Goal: Transaction & Acquisition: Purchase product/service

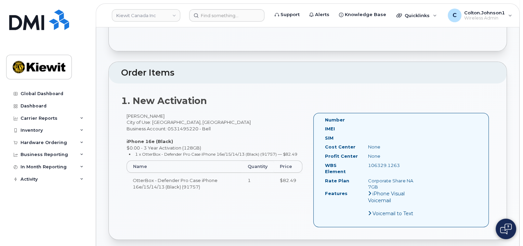
scroll to position [137, 0]
click at [46, 22] on img at bounding box center [39, 20] width 60 height 21
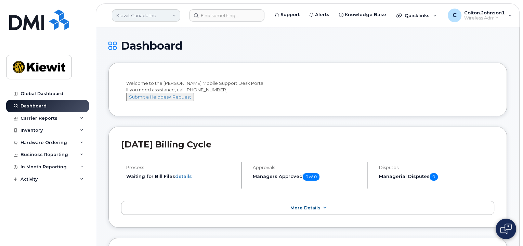
click at [168, 17] on link "Kiewit Canada Inc" at bounding box center [146, 15] width 68 height 12
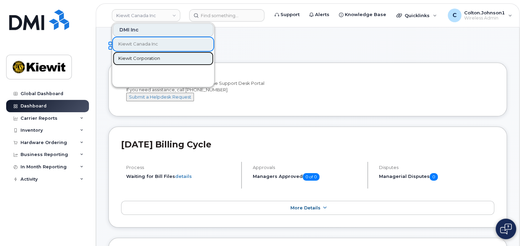
click at [149, 60] on span "Kiewit Corporation" at bounding box center [139, 58] width 42 height 7
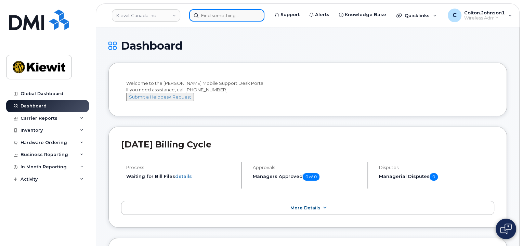
click at [211, 18] on input at bounding box center [226, 15] width 75 height 12
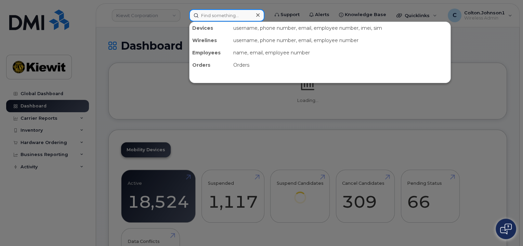
click at [211, 17] on input at bounding box center [226, 15] width 75 height 12
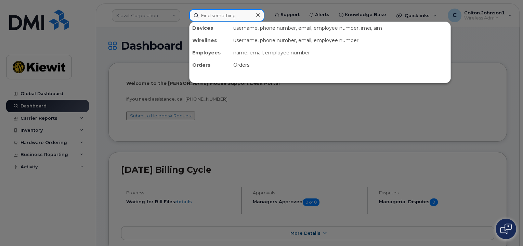
paste input "299241"
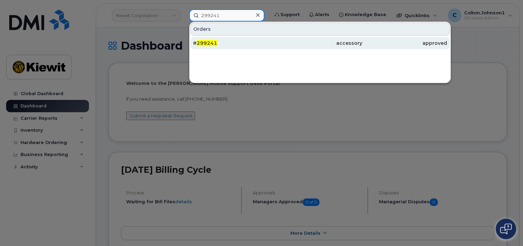
type input "299241"
click at [224, 44] on div "# 299241" at bounding box center [235, 43] width 85 height 7
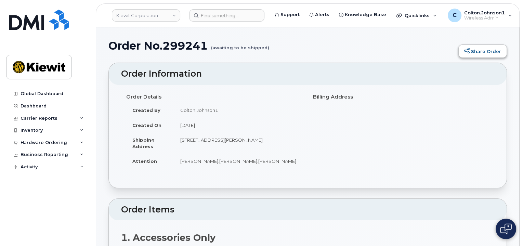
click at [469, 52] on icon at bounding box center [466, 50] width 5 height 5
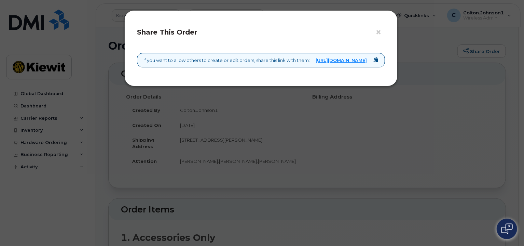
click at [312, 149] on div "× Share This Order If you want to allow others to create or edit orders, share …" at bounding box center [262, 123] width 524 height 246
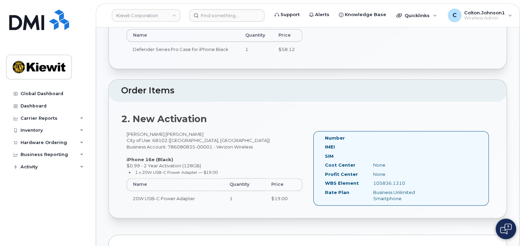
scroll to position [171, 0]
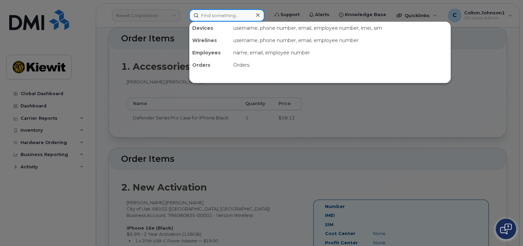
click at [227, 17] on input at bounding box center [226, 15] width 75 height 12
click at [243, 65] on div "Orders" at bounding box center [340, 65] width 220 height 12
click at [200, 62] on div "Orders" at bounding box center [209, 65] width 41 height 12
click at [220, 20] on input at bounding box center [226, 15] width 75 height 12
paste input "299241"
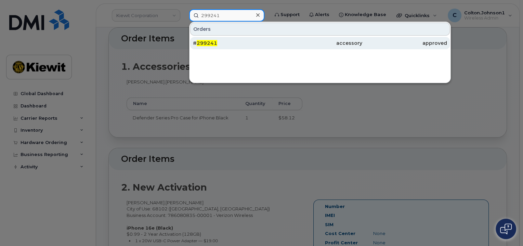
type input "299241"
click at [439, 42] on div "approved" at bounding box center [404, 43] width 85 height 7
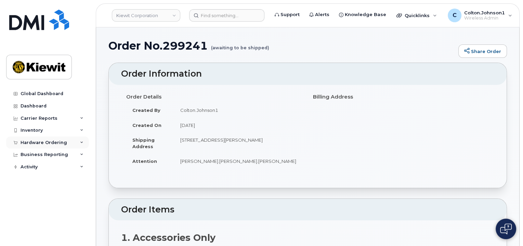
click at [82, 141] on icon at bounding box center [81, 142] width 3 height 3
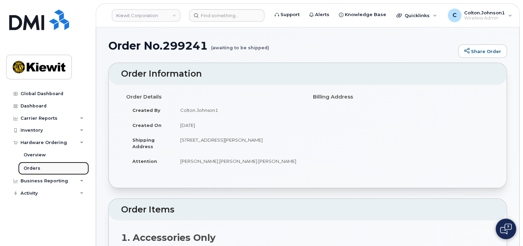
click at [41, 162] on link "Orders" at bounding box center [53, 168] width 71 height 13
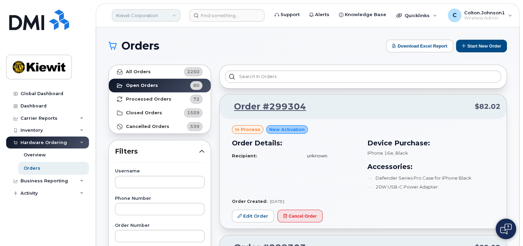
click at [152, 9] on link "Kiewit Corporation" at bounding box center [146, 15] width 68 height 12
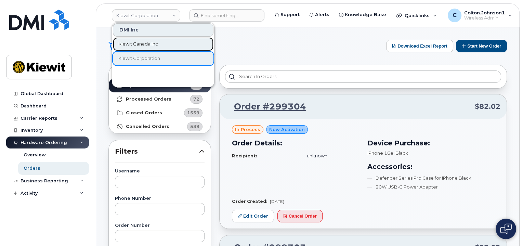
click at [141, 41] on span "Kiewit Canada Inc" at bounding box center [138, 44] width 40 height 7
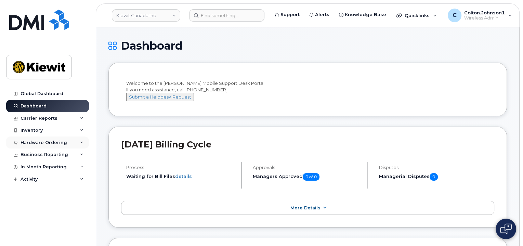
click at [83, 141] on div "Hardware Ordering" at bounding box center [47, 142] width 83 height 12
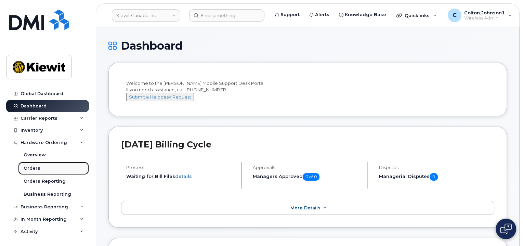
click at [47, 167] on link "Orders" at bounding box center [53, 168] width 71 height 13
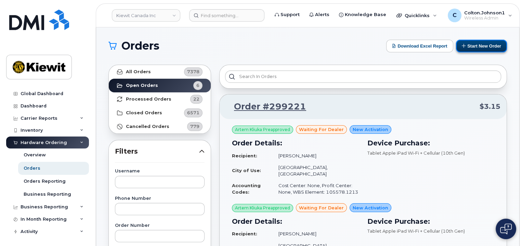
click at [482, 43] on button "Start New Order" at bounding box center [481, 46] width 51 height 13
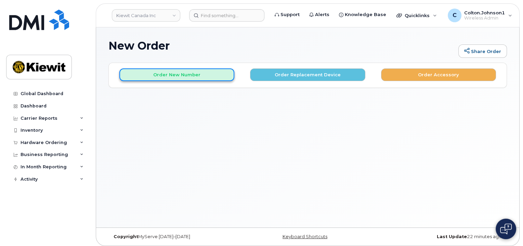
click at [211, 72] on button "Order New Number" at bounding box center [176, 74] width 115 height 13
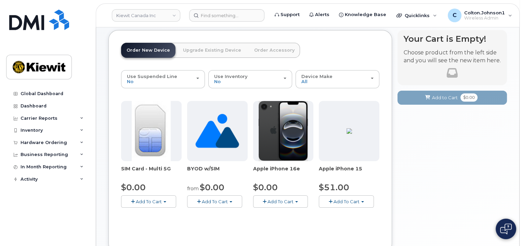
scroll to position [34, 0]
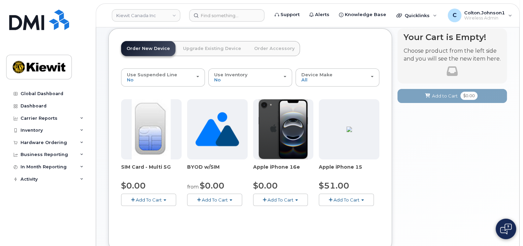
click at [265, 200] on span "button" at bounding box center [265, 200] width 4 height 4
click at [291, 199] on span "Add To Cart" at bounding box center [280, 199] width 26 height 5
click at [284, 198] on span "Add To Cart" at bounding box center [280, 199] width 26 height 5
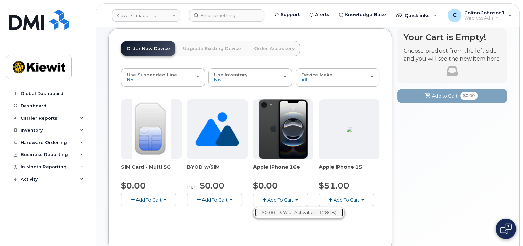
click at [277, 213] on link "$0.00 - 3 Year Activation (128GB)" at bounding box center [299, 212] width 88 height 9
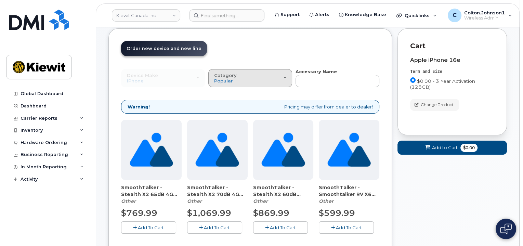
click at [266, 80] on div "Category Popular" at bounding box center [250, 78] width 72 height 11
click at [224, 106] on label "Case" at bounding box center [220, 108] width 20 height 8
click at [0, 0] on input "Case" at bounding box center [0, 0] width 0 height 0
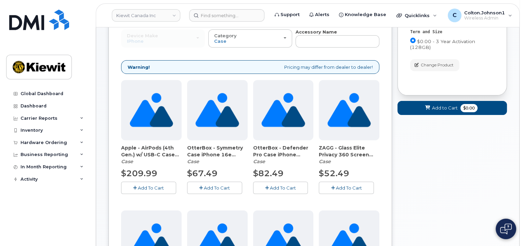
scroll to position [68, 0]
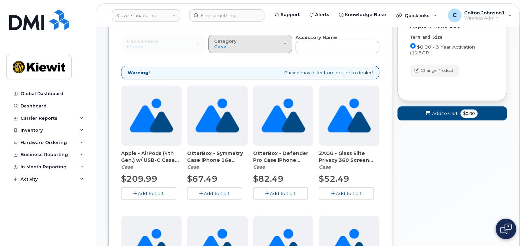
click at [252, 45] on div "Category Case" at bounding box center [250, 44] width 72 height 11
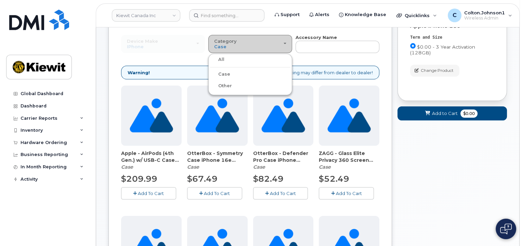
click at [254, 40] on div "Category Case" at bounding box center [250, 44] width 72 height 11
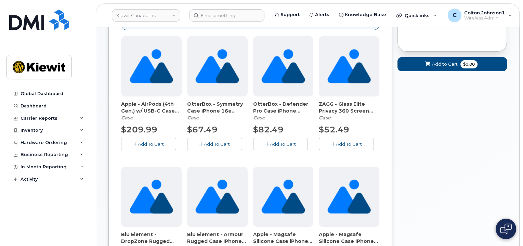
scroll to position [171, 0]
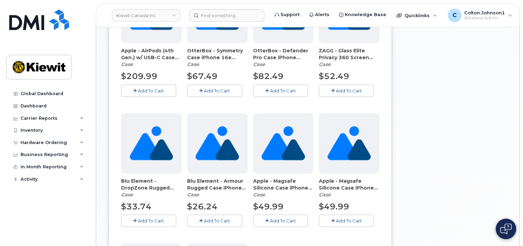
click at [217, 144] on img at bounding box center [216, 143] width 43 height 60
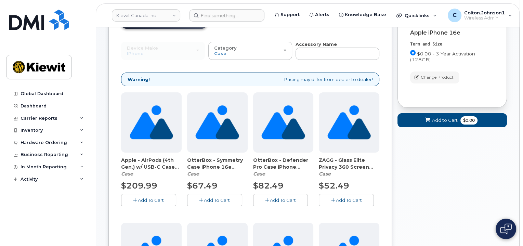
scroll to position [68, 0]
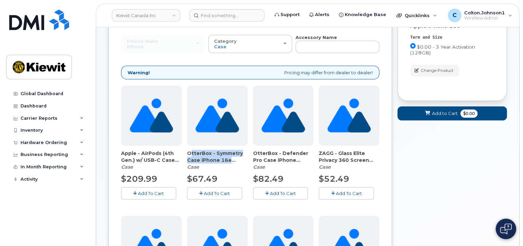
drag, startPoint x: 187, startPoint y: 152, endPoint x: 244, endPoint y: 161, distance: 58.4
click at [244, 161] on span "OtterBox - Symmetry Case iPhone 16e (Clear) (91674)" at bounding box center [217, 157] width 61 height 14
copy span "OtterBox - Symmetry Case iPhone 16e (Clear"
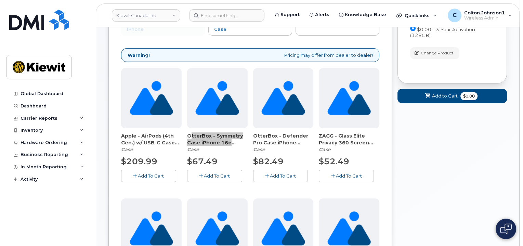
scroll to position [103, 0]
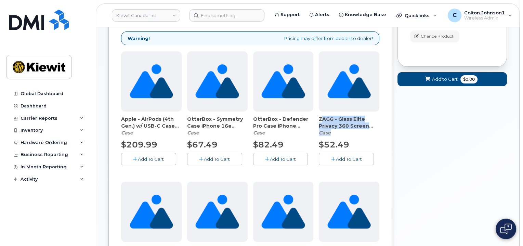
drag, startPoint x: 319, startPoint y: 117, endPoint x: 372, endPoint y: 129, distance: 55.0
click at [372, 129] on div "ZAGG - Glass Elite Privacy 360 Screen Protector iPhone 16e (91664) Case" at bounding box center [349, 126] width 61 height 21
click at [338, 116] on span "ZAGG - Glass Elite Privacy 360 Screen Protector iPhone 16e (91664)" at bounding box center [349, 123] width 61 height 14
click at [321, 121] on span "ZAGG - Glass Elite Privacy 360 Screen Protector iPhone 16e (91664)" at bounding box center [349, 123] width 61 height 14
drag, startPoint x: 320, startPoint y: 119, endPoint x: 363, endPoint y: 126, distance: 43.7
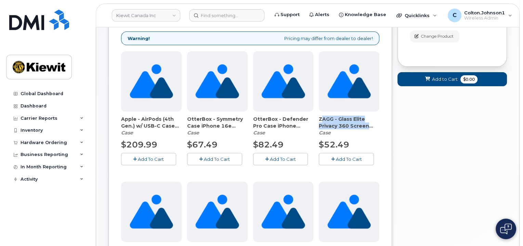
click at [363, 126] on span "ZAGG - Glass Elite Privacy 360 Screen Protector iPhone 16e (91664)" at bounding box center [349, 123] width 61 height 14
copy span "ZAGG - Glass Elite Privacy 360 Scree"
drag, startPoint x: 503, startPoint y: 158, endPoint x: 389, endPoint y: 163, distance: 114.3
click at [503, 158] on div "Your Cart is Empty! Choose product from the left side and you will see the new …" at bounding box center [451, 226] width 109 height 532
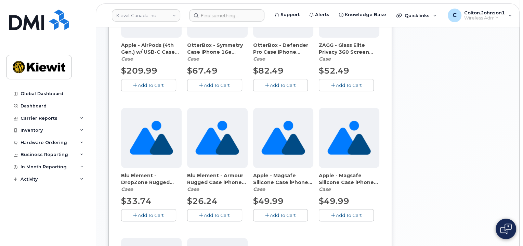
scroll to position [205, 0]
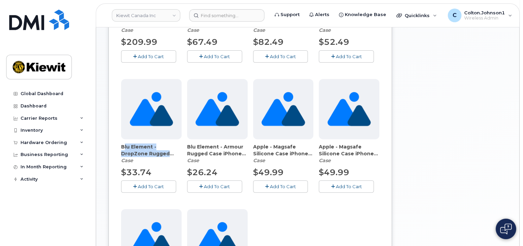
drag, startPoint x: 122, startPoint y: 145, endPoint x: 167, endPoint y: 154, distance: 46.1
click at [167, 154] on span "Blu Element - DropZone Rugged MagSafe Case iPhone 16e (Clear) (91643)" at bounding box center [151, 150] width 61 height 14
click at [155, 153] on span "Blu Element - DropZone Rugged MagSafe Case iPhone 16e (Clear) (91643)" at bounding box center [151, 150] width 61 height 14
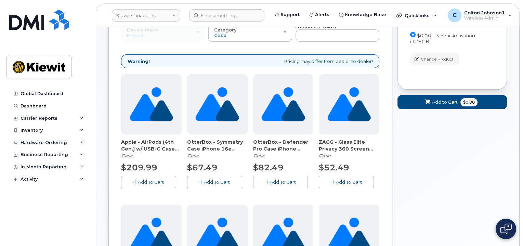
scroll to position [68, 0]
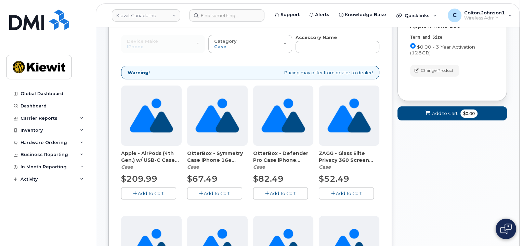
click at [204, 190] on span "Add To Cart" at bounding box center [217, 192] width 26 height 5
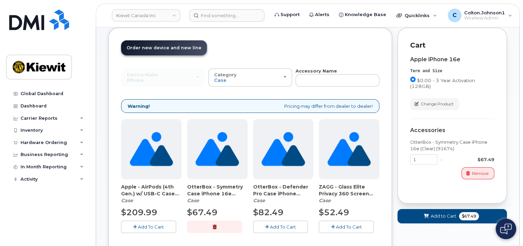
scroll to position [34, 0]
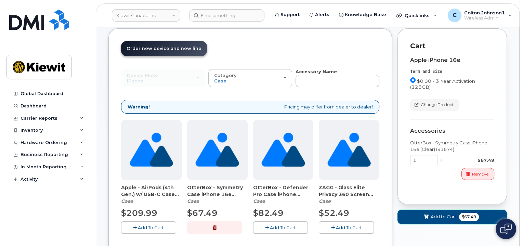
click at [427, 220] on button "Add to Cart $67.49" at bounding box center [451, 217] width 109 height 14
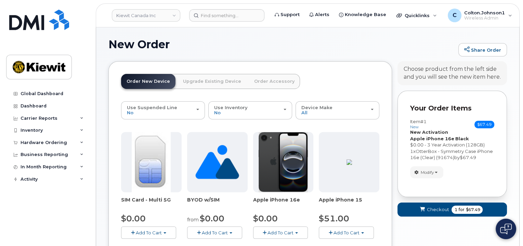
scroll to position [0, 0]
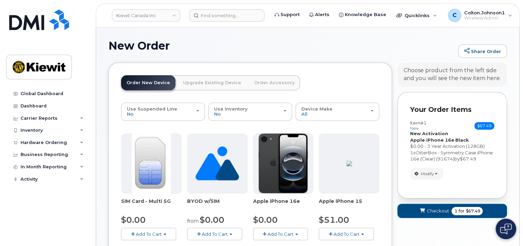
click at [434, 209] on span "Checkout" at bounding box center [437, 211] width 22 height 6
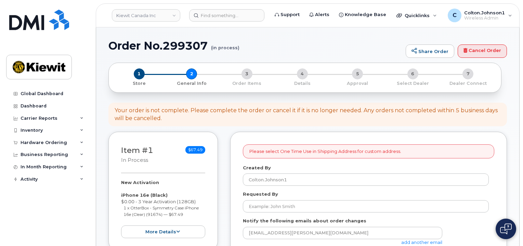
select select
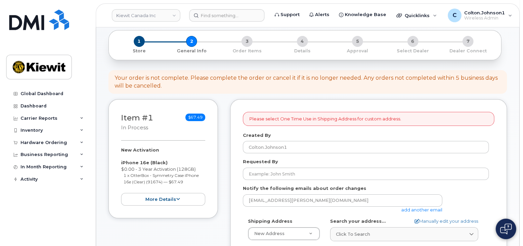
scroll to position [34, 0]
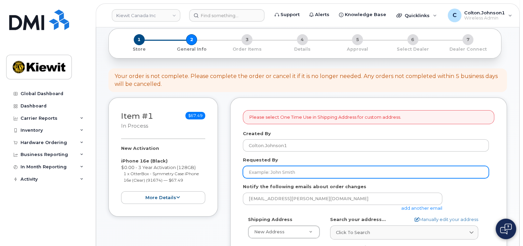
click at [296, 169] on input "Requested By" at bounding box center [366, 172] width 246 height 12
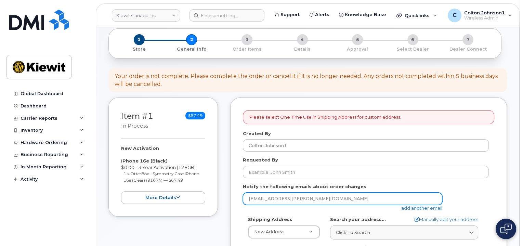
click at [300, 194] on input "colton.johnson1@kiewit.com" at bounding box center [342, 198] width 199 height 12
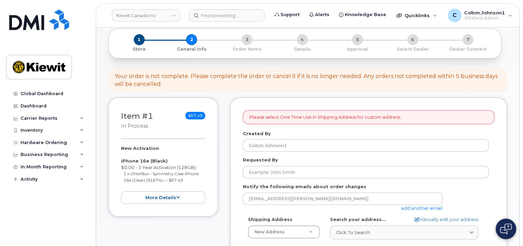
click at [412, 209] on link "add another email" at bounding box center [421, 207] width 41 height 5
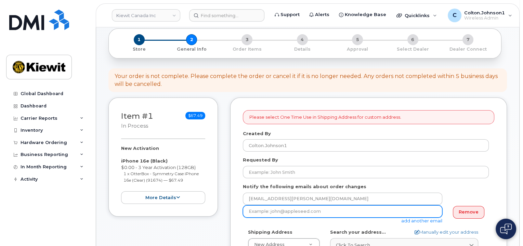
click at [315, 210] on input "email" at bounding box center [342, 211] width 199 height 12
click at [291, 208] on input "email" at bounding box center [342, 211] width 199 height 12
paste input "Jasmine.Smith"
type input "Jasmine.Smith@kiewit.com"
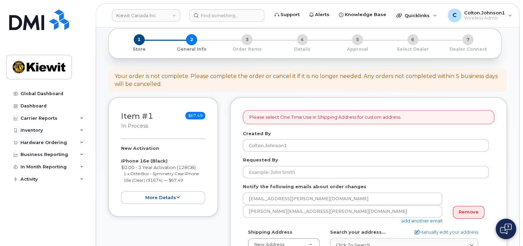
click at [488, 187] on div "Notify the following emails about order changes colton.johnson1@kiewit.com Jasm…" at bounding box center [368, 203] width 251 height 40
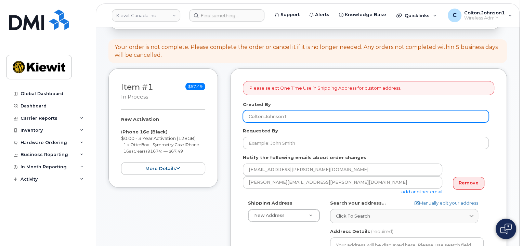
scroll to position [103, 0]
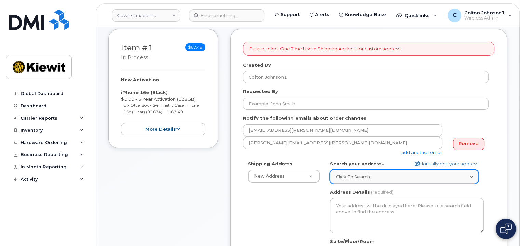
click at [347, 179] on span "Click to search" at bounding box center [353, 176] width 34 height 6
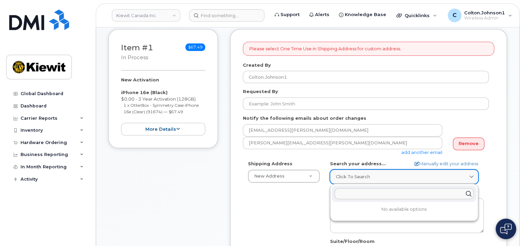
paste input "10333 Southport Road S.W., Suite 200, Calgary, AB T2W 3X6"
type input "10333 Southport Road S.W., Suite 200, Calgary, AB T2W 3X6"
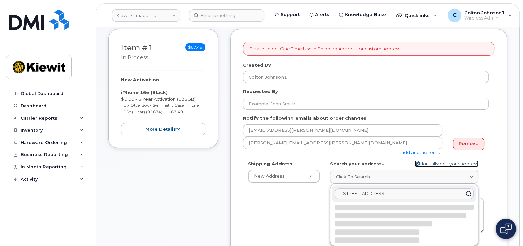
click at [426, 162] on link "Manually edit your address" at bounding box center [446, 163] width 64 height 6
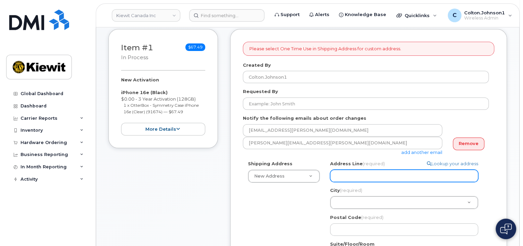
click at [365, 177] on input "Address Line (required)" at bounding box center [404, 176] width 148 height 12
click at [351, 175] on input "Address Line (required)" at bounding box center [404, 176] width 148 height 12
paste input "10333 Southport Road S.W"
select select
type input "10333 Southport Road S.W"
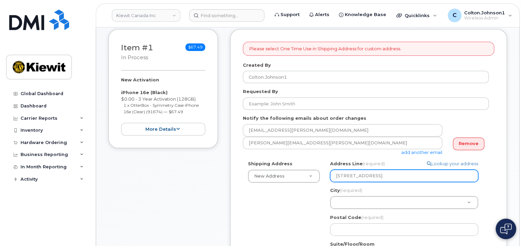
select select
type input "10333 Southport Road S.W."
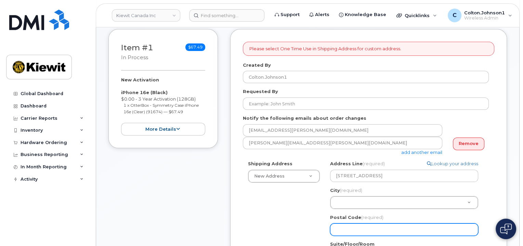
click at [352, 228] on input "Postal Code (required)" at bounding box center [404, 229] width 148 height 12
paste input "T2W 3X6"
select select
type input "T2W 3X6"
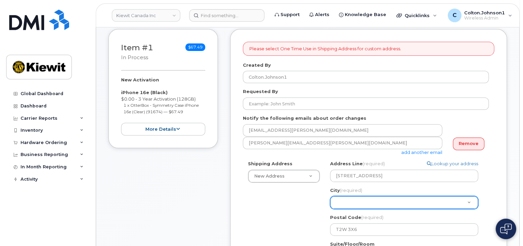
paste input "[GEOGRAPHIC_DATA]"
type input "[GEOGRAPHIC_DATA]"
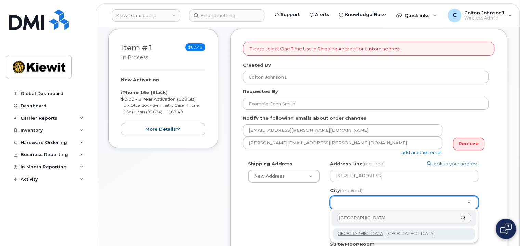
type input "[GEOGRAPHIC_DATA]"
select select
type input "88"
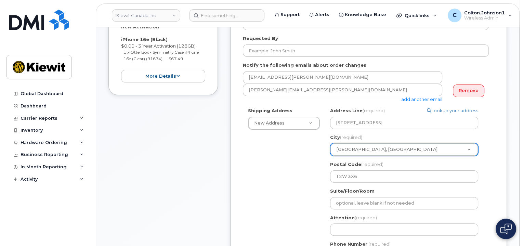
scroll to position [171, 0]
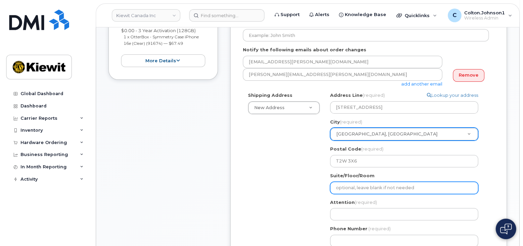
click at [352, 187] on input "Suite/Floor/Room" at bounding box center [404, 188] width 148 height 12
click at [349, 188] on input "Suite/Floor/Room" at bounding box center [404, 188] width 148 height 12
paste input "., Suite 200,"
select select
type input "., Suite 200,"
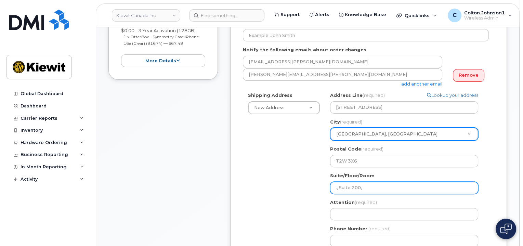
drag, startPoint x: 341, startPoint y: 184, endPoint x: 314, endPoint y: 185, distance: 26.3
click at [314, 185] on div "Shipping Address New Address New Address Beaver Marine Limited Cahill-Ganotec, …" at bounding box center [366, 172] width 246 height 160
select select
type input "Suite 200,"
click at [380, 188] on input "Suite 200," at bounding box center [404, 188] width 148 height 12
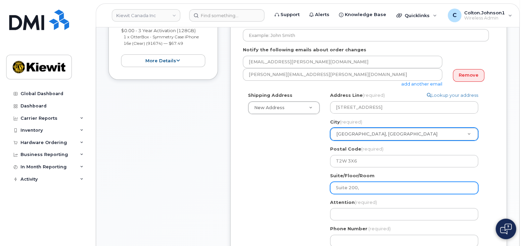
select select
type input "Suite 200"
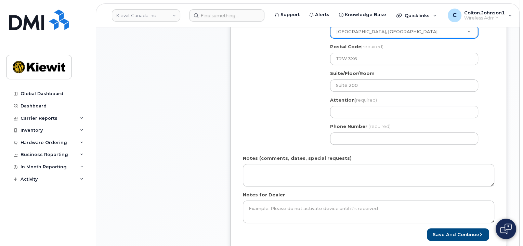
scroll to position [273, 0]
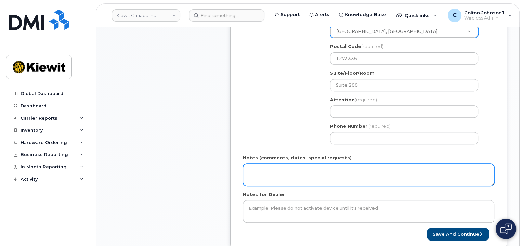
click at [326, 176] on textarea "Notes (comments, dates, special requests)" at bounding box center [368, 174] width 251 height 23
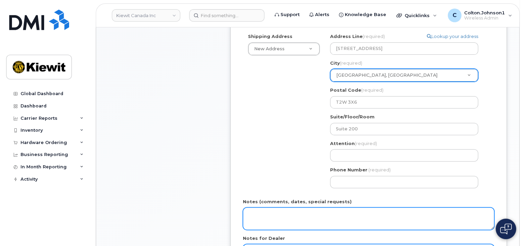
scroll to position [174, 0]
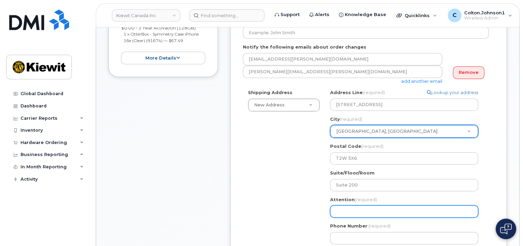
click at [379, 210] on input "Attention (required)" at bounding box center [404, 211] width 148 height 12
click at [369, 210] on input "Attention (required)" at bounding box center [404, 211] width 148 height 12
paste input "[PERSON_NAME].[PERSON_NAME]"
select select
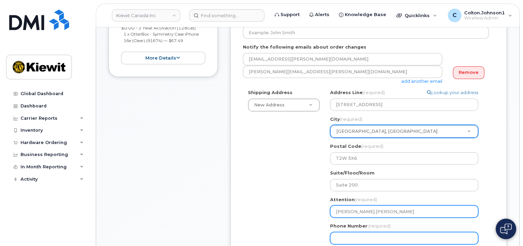
type input "[PERSON_NAME].[PERSON_NAME]"
click at [387, 210] on input "[PERSON_NAME].[PERSON_NAME]" at bounding box center [404, 211] width 148 height 12
paste input ": Michael.Huff"
select select
type input "Brian.Mcdowall : Michael.Huff"
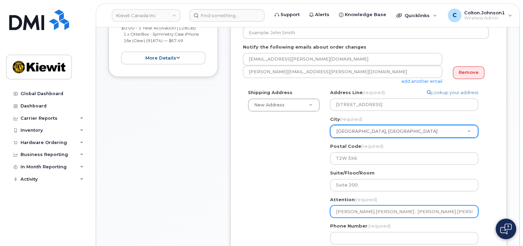
click at [373, 209] on input "Brian.Mcdowall : Michael.Huff" at bounding box center [404, 211] width 148 height 12
select select
type input "Brian.Mcdowall :Michael.Huff"
select select
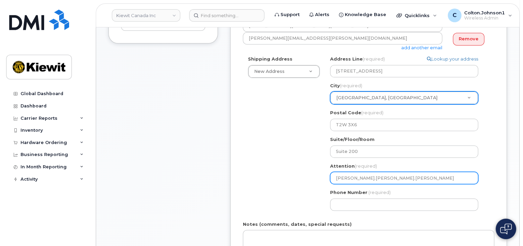
scroll to position [208, 0]
type input "[PERSON_NAME].[PERSON_NAME].[PERSON_NAME]"
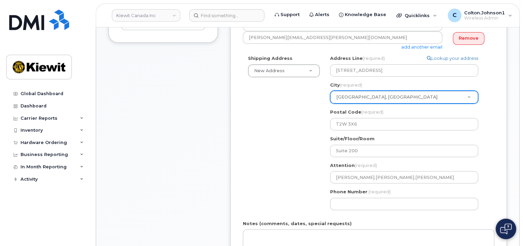
click at [378, 211] on div "Search your address... Manually edit your address Click to search 10333 Southpo…" at bounding box center [407, 135] width 164 height 160
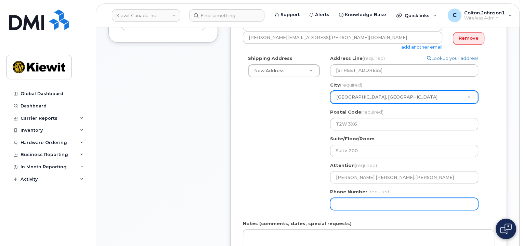
click at [377, 206] on input "Phone Number" at bounding box center [404, 204] width 148 height 12
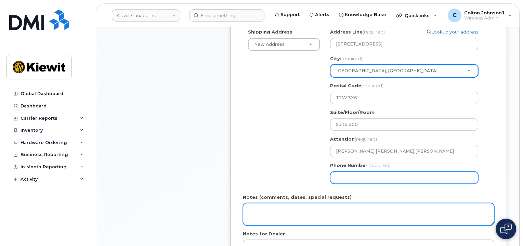
scroll to position [242, 0]
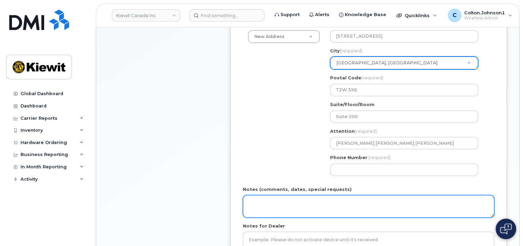
click at [317, 200] on textarea "Notes (comments, dates, special requests)" at bounding box center [368, 206] width 251 height 23
type textarea "Please ship ASAP"
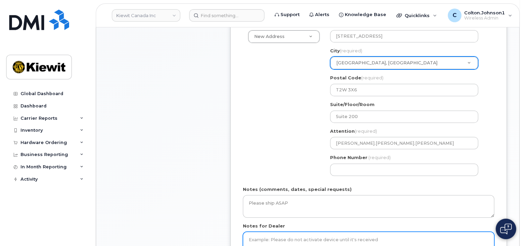
click at [303, 238] on textarea "Notes for Dealer" at bounding box center [368, 242] width 251 height 23
type textarea "Please ship ASAP"
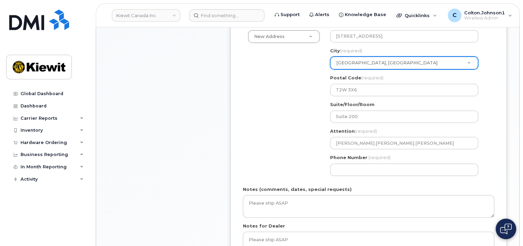
click at [376, 159] on span "(required)" at bounding box center [379, 157] width 22 height 5
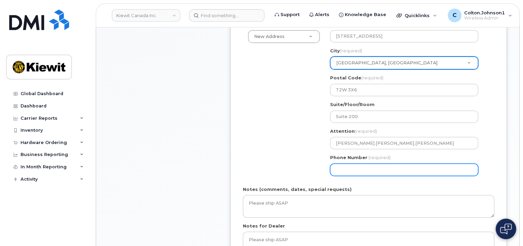
click at [377, 166] on input "Phone Number" at bounding box center [404, 169] width 148 height 12
type input "877772770"
select select
type input "8777727707"
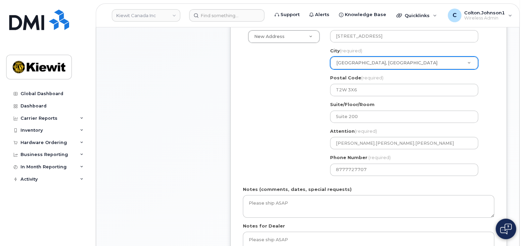
click at [488, 152] on div "Search your address... Manually edit your address Click to search 10333 Southpo…" at bounding box center [407, 101] width 164 height 160
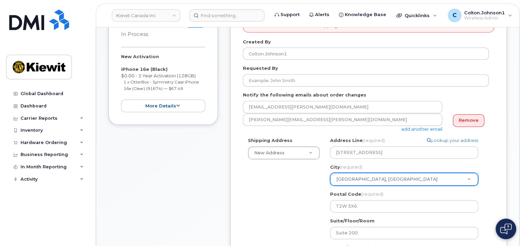
scroll to position [105, 0]
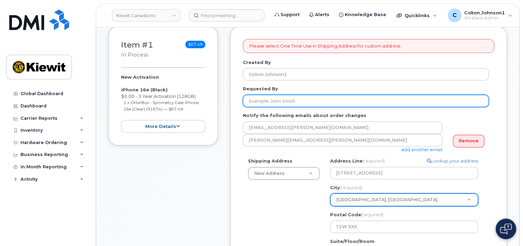
click at [317, 101] on input "Requested By" at bounding box center [366, 101] width 246 height 12
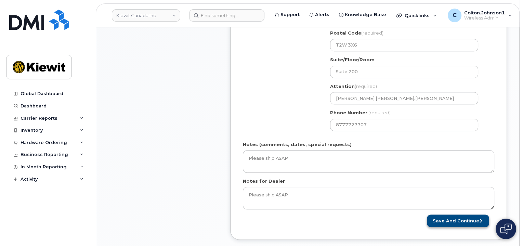
scroll to position [379, 0]
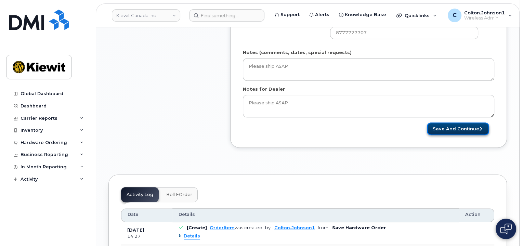
click at [460, 128] on button "Save and Continue" at bounding box center [458, 128] width 62 height 13
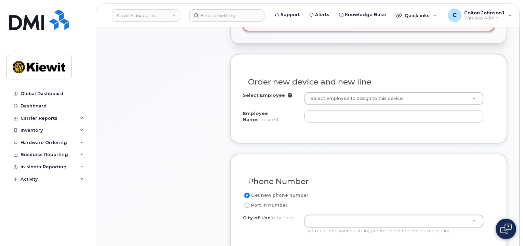
scroll to position [229, 0]
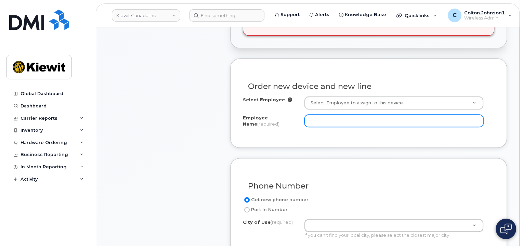
click at [341, 123] on input "Employee Name (required)" at bounding box center [393, 121] width 179 height 12
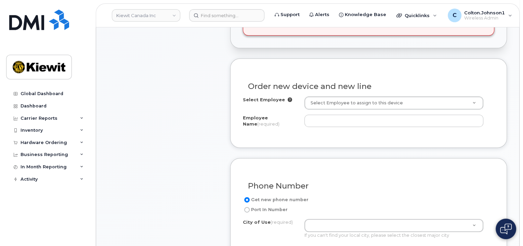
click at [338, 110] on div "Select Employee Select Employee to assign to this device Employee Name (require…" at bounding box center [368, 113] width 251 height 34
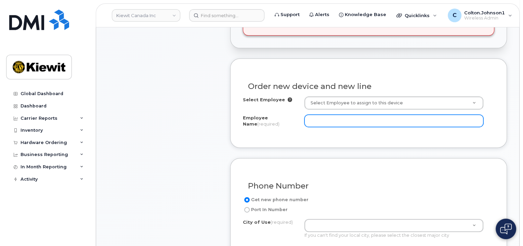
click at [337, 119] on input "Employee Name (required)" at bounding box center [393, 121] width 179 height 12
paste input "[PERSON_NAME].[PERSON_NAME]"
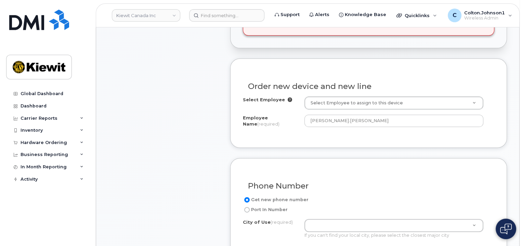
click at [368, 145] on div "Order new device and new line Select Employee Select Employee to assign to this…" at bounding box center [368, 102] width 277 height 89
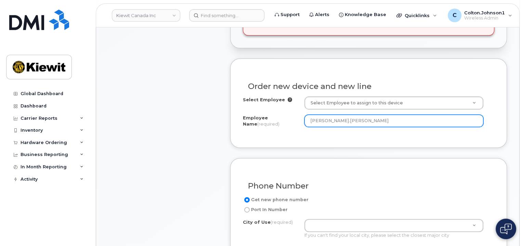
click at [324, 119] on input "[PERSON_NAME].[PERSON_NAME]" at bounding box center [393, 121] width 179 height 12
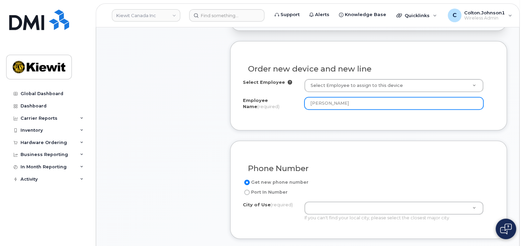
scroll to position [263, 0]
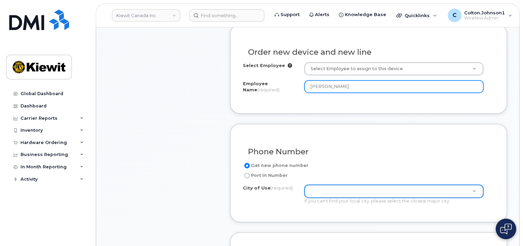
type input "[PERSON_NAME]"
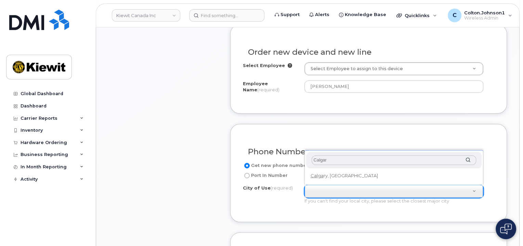
type input "[GEOGRAPHIC_DATA]"
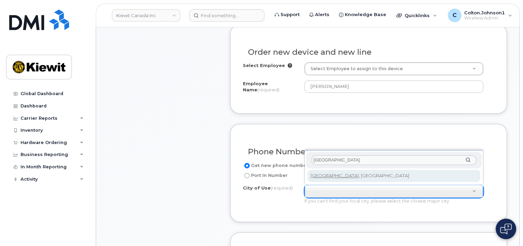
type input "88"
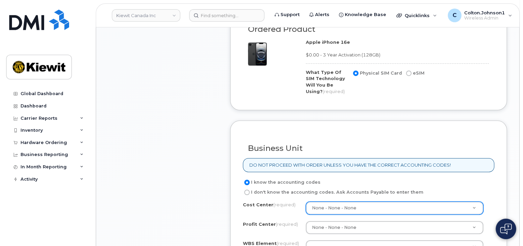
scroll to position [502, 0]
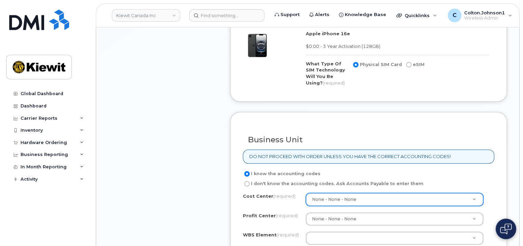
click at [408, 62] on input "eSIM" at bounding box center [408, 64] width 5 height 5
radio input "true"
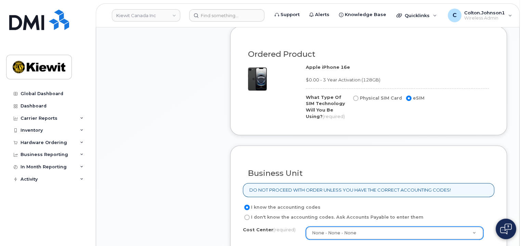
scroll to position [468, 0]
click at [368, 101] on label "Physical SIM Card" at bounding box center [376, 99] width 50 height 8
click at [358, 101] on input "Physical SIM Card" at bounding box center [355, 98] width 5 height 5
radio input "true"
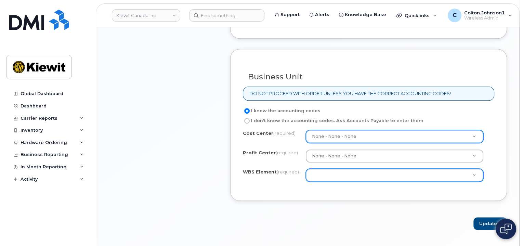
scroll to position [571, 0]
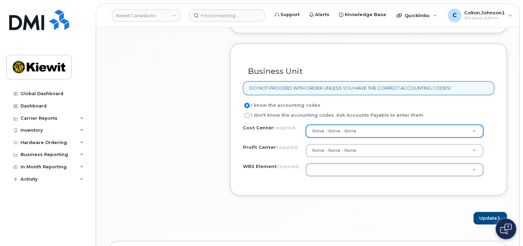
click at [325, 180] on div "Cost Center (required) None - None - None None Profit Center (required) None - …" at bounding box center [368, 153] width 251 height 58
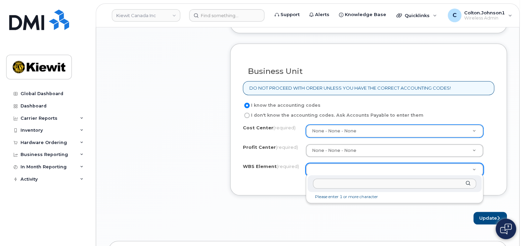
paste input "105877.1189"
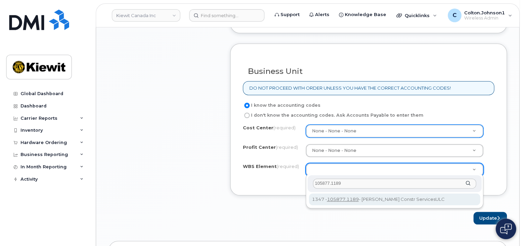
type input "105877.1189"
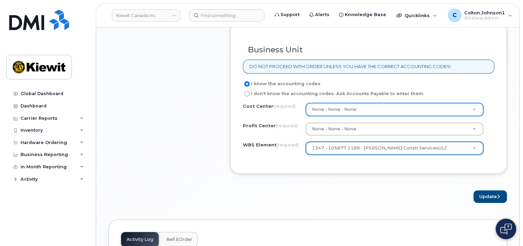
scroll to position [639, 0]
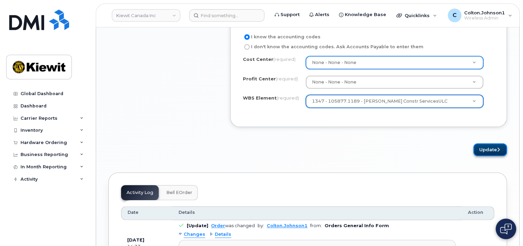
click at [488, 144] on button "Update" at bounding box center [490, 149] width 34 height 13
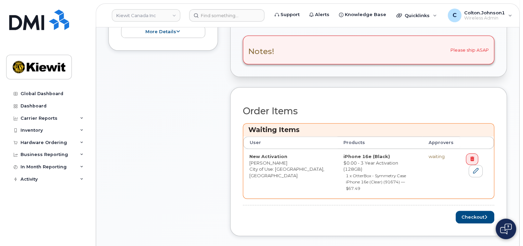
scroll to position [273, 0]
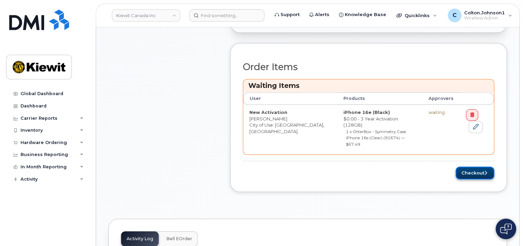
click at [476, 166] on button "Checkout" at bounding box center [474, 172] width 39 height 13
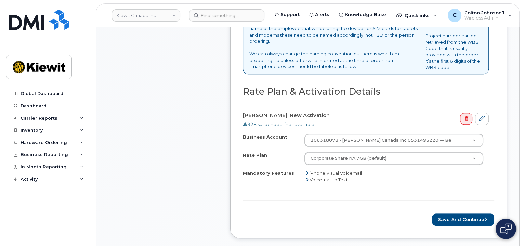
scroll to position [308, 0]
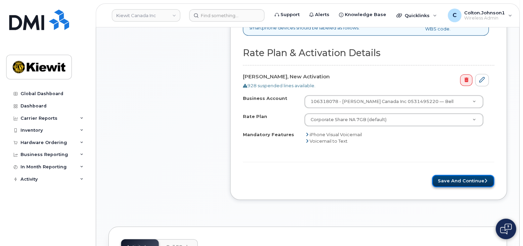
click at [448, 183] on button "Save and Continue" at bounding box center [463, 181] width 62 height 13
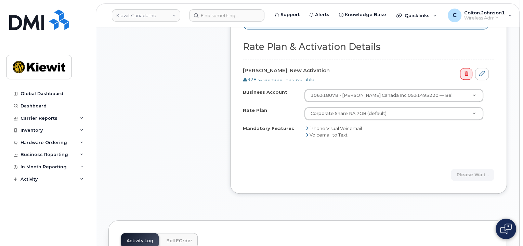
scroll to position [376, 0]
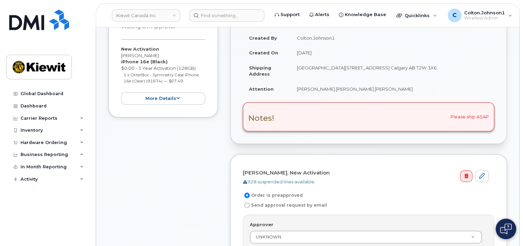
scroll to position [137, 0]
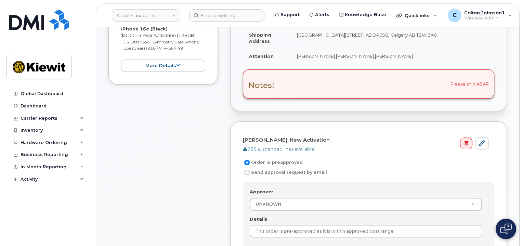
click at [312, 171] on label "Send approval request by email" at bounding box center [285, 172] width 84 height 8
click at [250, 171] on input "Send approval request by email" at bounding box center [246, 172] width 5 height 5
radio input "true"
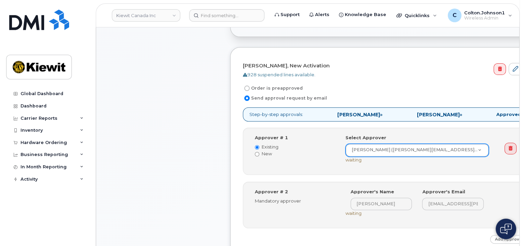
scroll to position [205, 0]
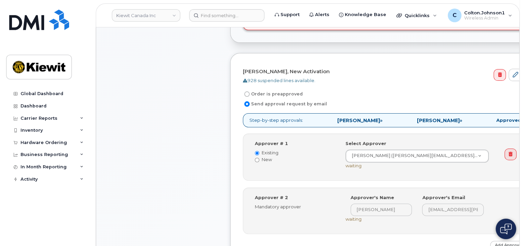
click at [267, 156] on label "New" at bounding box center [295, 159] width 80 height 6
click at [259, 158] on input "New" at bounding box center [257, 160] width 4 height 4
radio input "true"
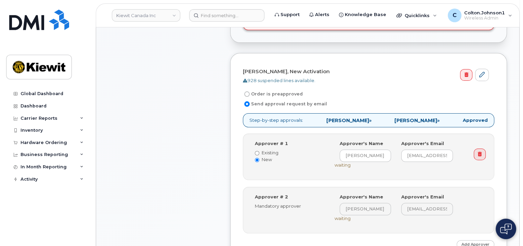
click at [268, 150] on label "Existing" at bounding box center [289, 152] width 69 height 6
click at [259, 151] on input "Existing" at bounding box center [257, 153] width 4 height 4
radio input "true"
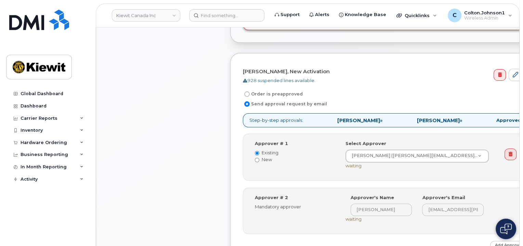
click at [266, 156] on label "New" at bounding box center [295, 159] width 80 height 6
click at [259, 158] on input "New" at bounding box center [257, 160] width 4 height 4
radio input "true"
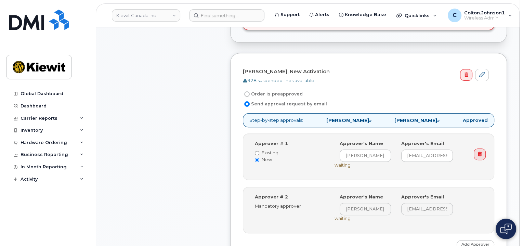
click at [268, 147] on div "Approver # 1 Existing New" at bounding box center [290, 151] width 80 height 23
click at [265, 151] on label "Existing" at bounding box center [289, 152] width 69 height 6
click at [259, 151] on input "Existing" at bounding box center [257, 153] width 4 height 4
radio input "true"
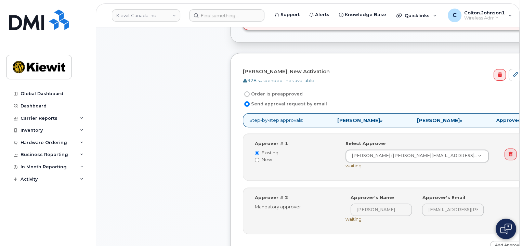
click at [265, 156] on label "New" at bounding box center [295, 159] width 80 height 6
click at [259, 158] on input "New" at bounding box center [257, 160] width 4 height 4
radio input "true"
radio input "false"
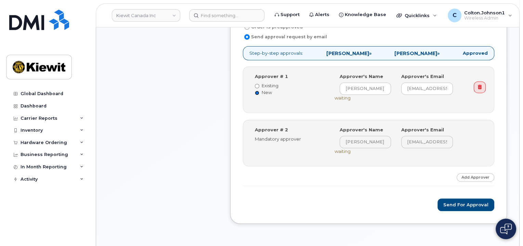
scroll to position [239, 0]
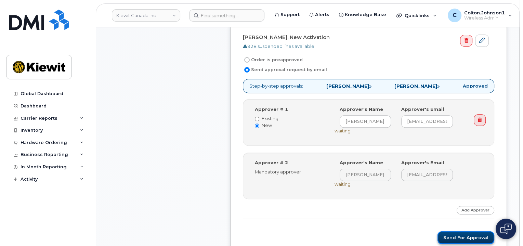
click at [457, 241] on button "Send for Approval" at bounding box center [465, 237] width 57 height 13
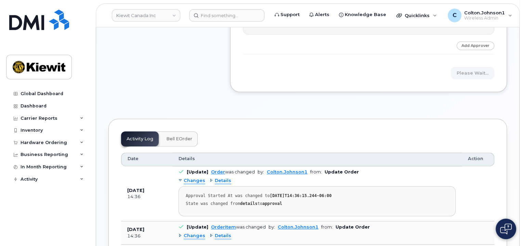
scroll to position [410, 0]
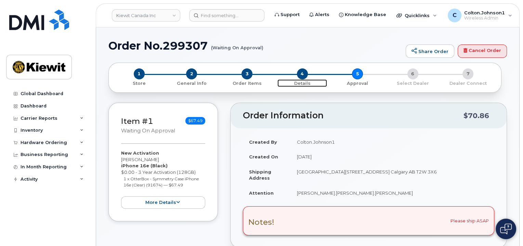
click at [302, 74] on span "4" at bounding box center [302, 73] width 11 height 11
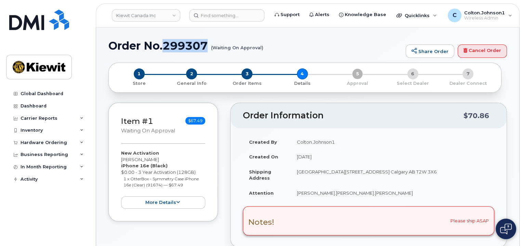
drag, startPoint x: 163, startPoint y: 44, endPoint x: 212, endPoint y: 42, distance: 48.6
click at [212, 42] on h1 "Order No.299307 (Waiting On Approval)" at bounding box center [255, 46] width 294 height 12
copy h1 "299307"
